Goal: Information Seeking & Learning: Check status

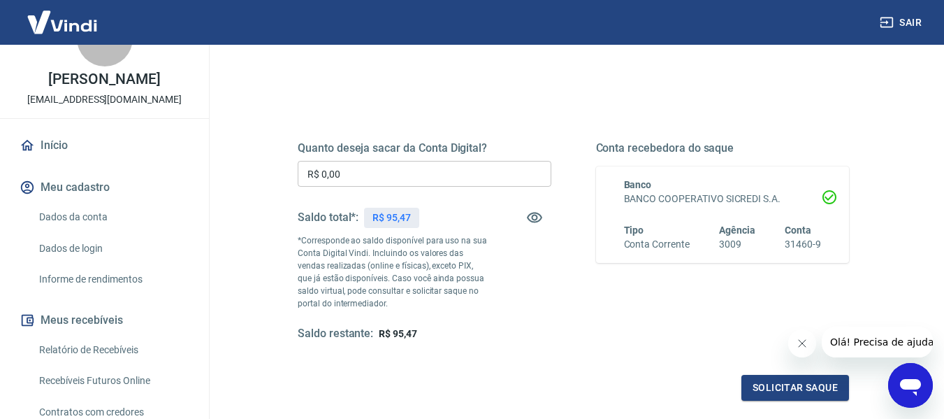
scroll to position [70, 0]
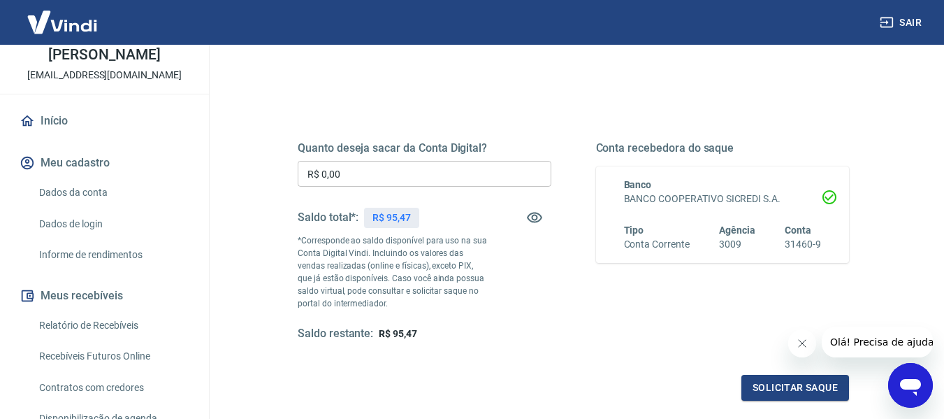
click at [100, 324] on link "Relatório de Recebíveis" at bounding box center [113, 325] width 159 height 29
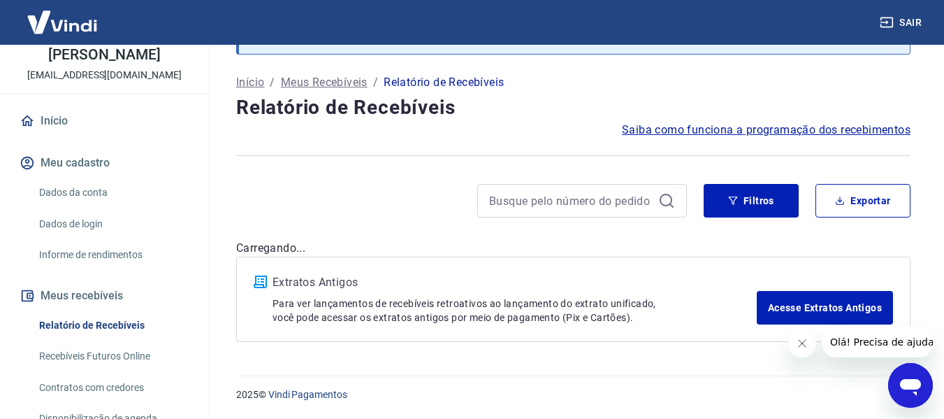
scroll to position [73, 0]
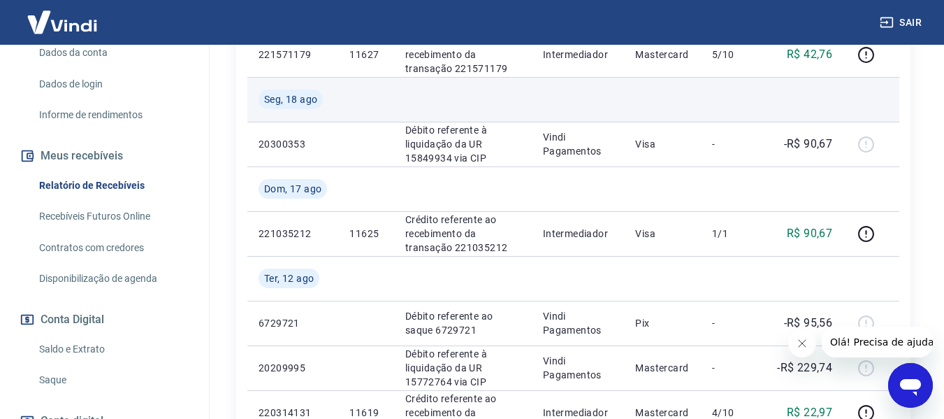
scroll to position [841, 0]
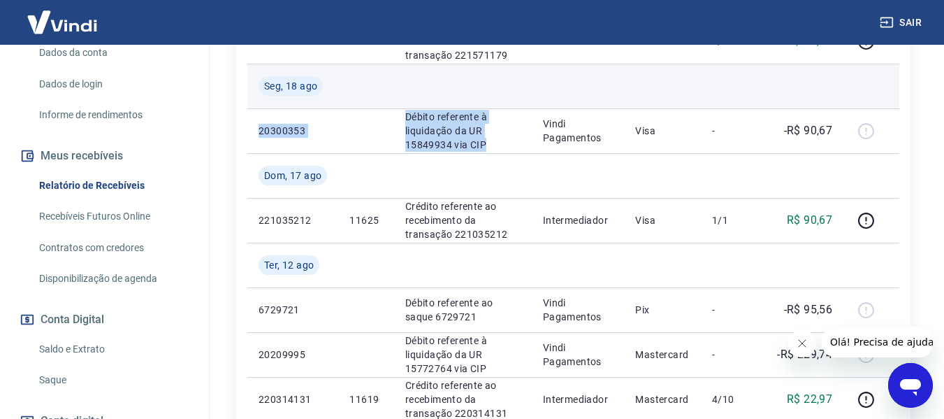
drag, startPoint x: 488, startPoint y: 145, endPoint x: 410, endPoint y: 108, distance: 86.3
click at [410, 108] on tbody "[DATE] 20351432 Débito referente à liquidação da UR 15894913 via CIP Vindi Paga…" at bounding box center [573, 63] width 652 height 1073
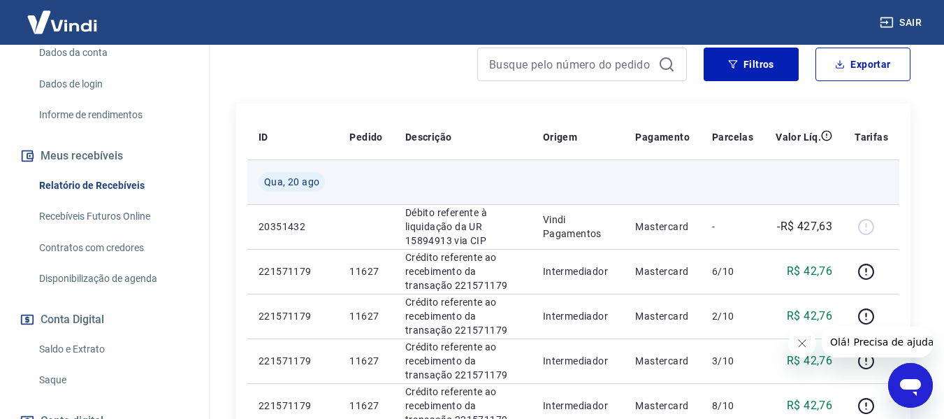
scroll to position [210, 0]
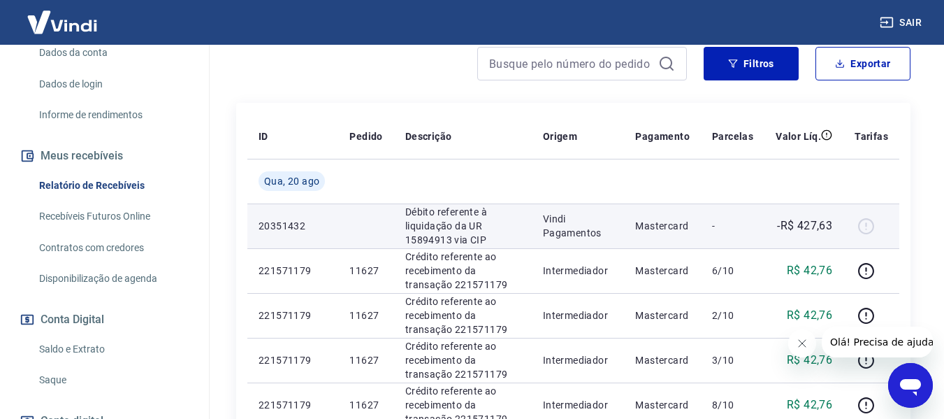
click at [457, 234] on p "Débito referente à liquidação da UR 15894913 via CIP" at bounding box center [462, 226] width 115 height 42
click at [480, 239] on p "Débito referente à liquidação da UR 15894913 via CIP" at bounding box center [462, 226] width 115 height 42
drag, startPoint x: 482, startPoint y: 239, endPoint x: 407, endPoint y: 208, distance: 80.8
click at [407, 208] on p "Débito referente à liquidação da UR 15894913 via CIP" at bounding box center [462, 226] width 115 height 42
click at [470, 231] on p "Débito referente à liquidação da UR 15894913 via CIP" at bounding box center [462, 226] width 115 height 42
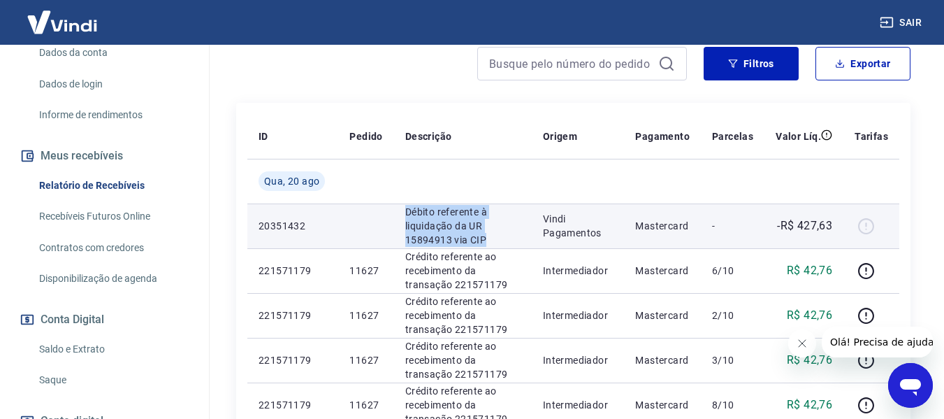
drag, startPoint x: 485, startPoint y: 242, endPoint x: 405, endPoint y: 209, distance: 86.2
click at [405, 209] on p "Débito referente à liquidação da UR 15894913 via CIP" at bounding box center [462, 226] width 115 height 42
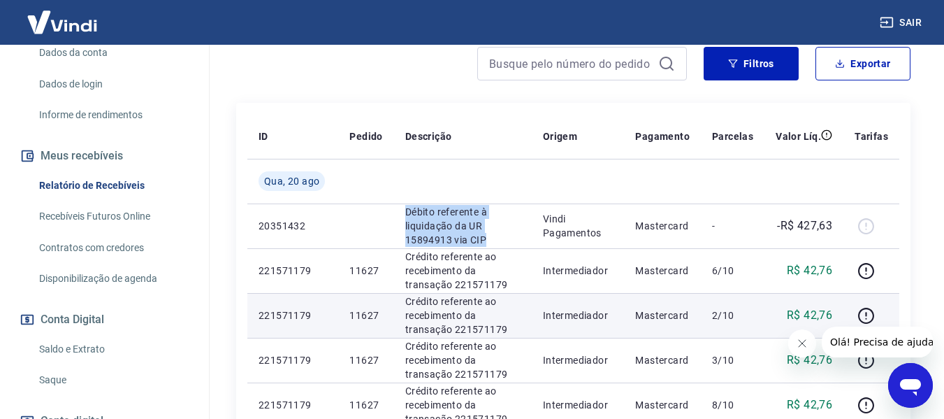
copy p "Débito referente à liquidação da UR 15894913 via CIP"
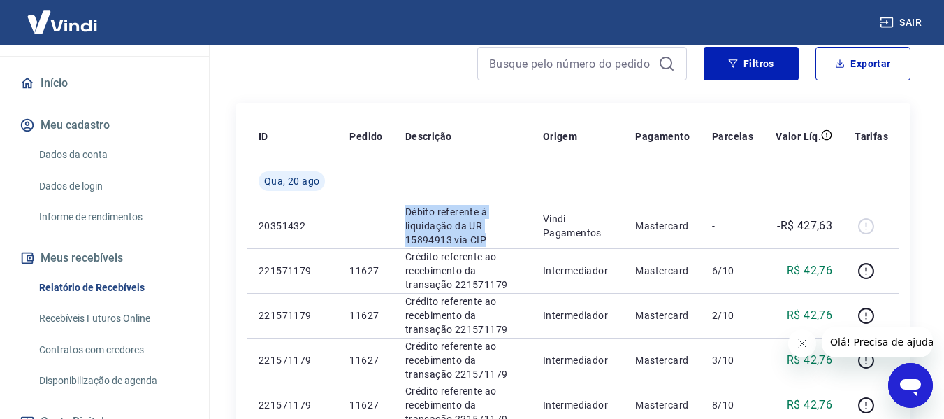
scroll to position [101, 0]
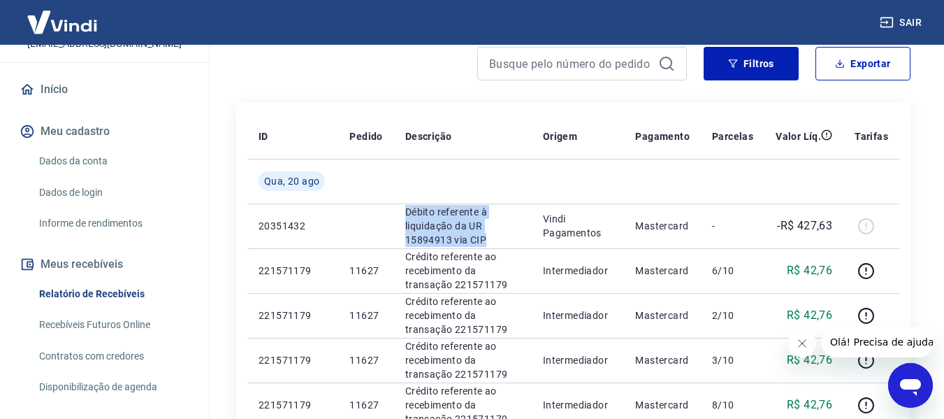
click at [87, 21] on img at bounding box center [62, 22] width 91 height 43
